Goal: Task Accomplishment & Management: Manage account settings

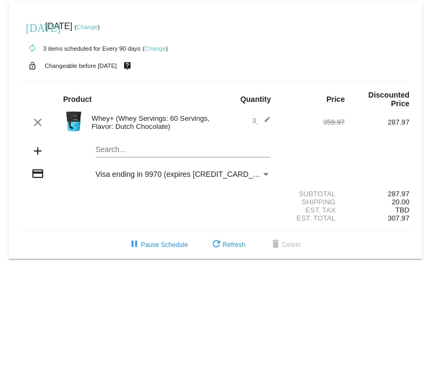
click at [264, 173] on div "Payment Method" at bounding box center [265, 174] width 5 height 3
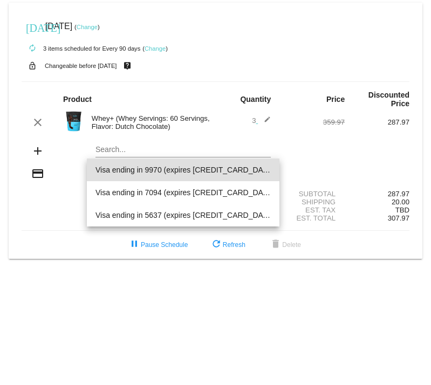
click at [395, 37] on div at bounding box center [215, 192] width 431 height 385
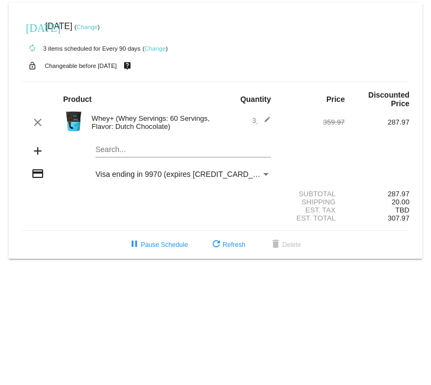
click at [427, 40] on div "[DATE] [DATE] ( Change ) autorenew 3 items scheduled for Every 90 days ( Change…" at bounding box center [215, 131] width 431 height 256
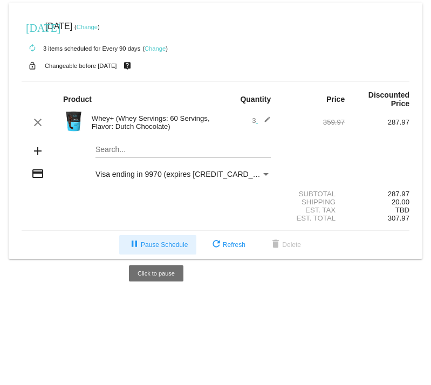
click at [164, 241] on span "pause Pause Schedule" at bounding box center [158, 245] width 60 height 8
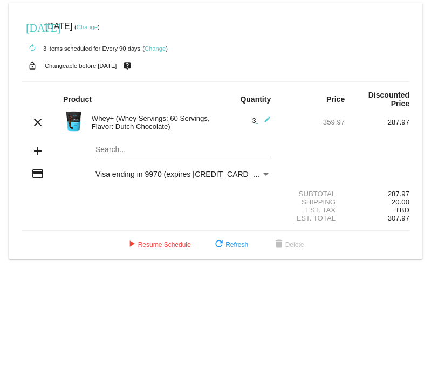
click at [262, 170] on div "Payment Method" at bounding box center [266, 174] width 10 height 9
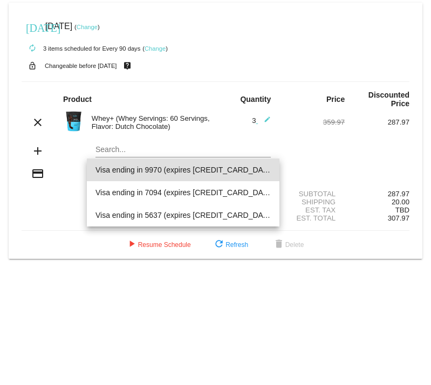
click at [327, 32] on div at bounding box center [215, 192] width 431 height 385
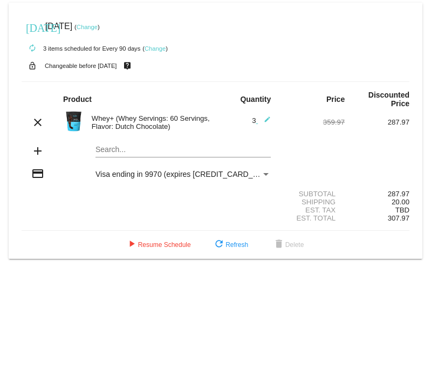
click at [357, 250] on div "play_arrow Resume Schedule refresh Refresh delete Delete" at bounding box center [215, 244] width 405 height 19
click at [98, 25] on link "Change" at bounding box center [87, 27] width 21 height 6
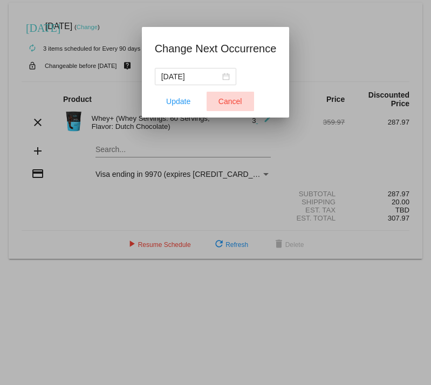
click at [235, 108] on button "Cancel" at bounding box center [229, 101] width 47 height 19
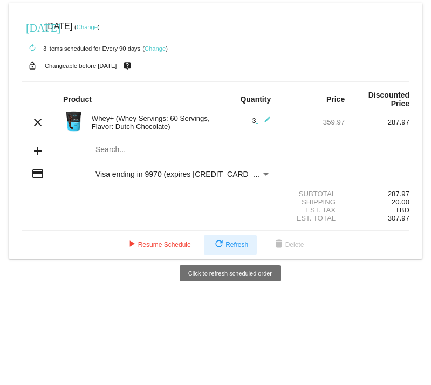
click at [244, 246] on span "refresh Refresh" at bounding box center [230, 245] width 36 height 8
